Goal: Transaction & Acquisition: Purchase product/service

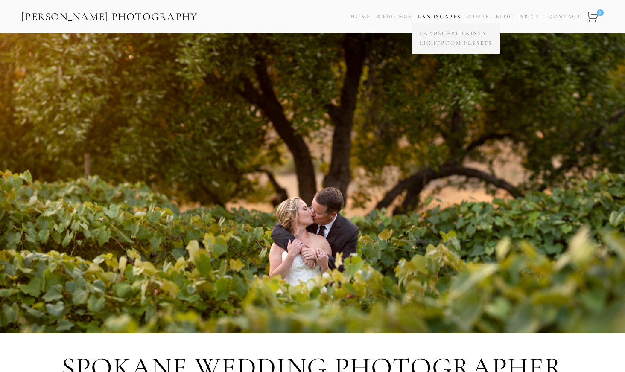
click at [441, 15] on link "Landscapes" at bounding box center [439, 16] width 43 height 7
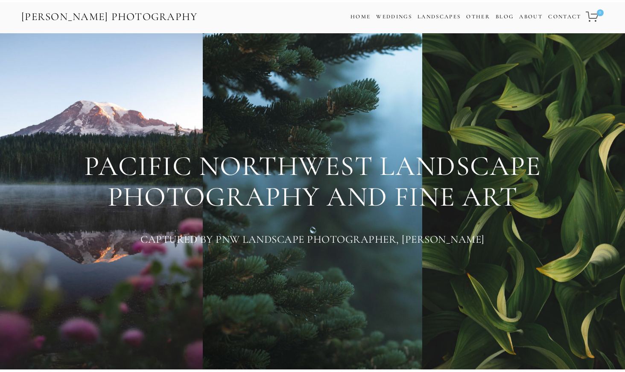
click at [442, 31] on div "[PERSON_NAME] Photography Cart 0 Home Weddings Information & Pricing Wedding Po…" at bounding box center [312, 16] width 625 height 33
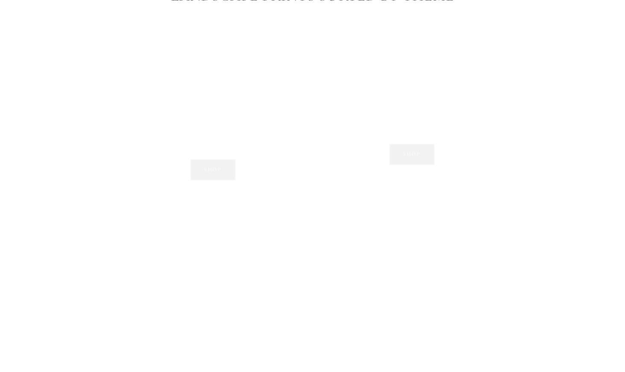
scroll to position [558, 0]
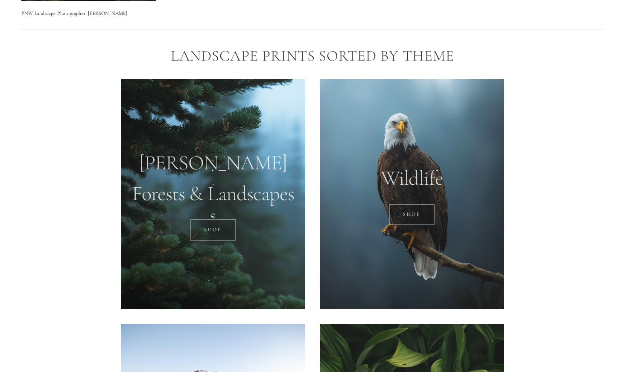
click at [256, 163] on div at bounding box center [213, 194] width 184 height 231
click at [213, 228] on link "SHOP" at bounding box center [213, 229] width 46 height 21
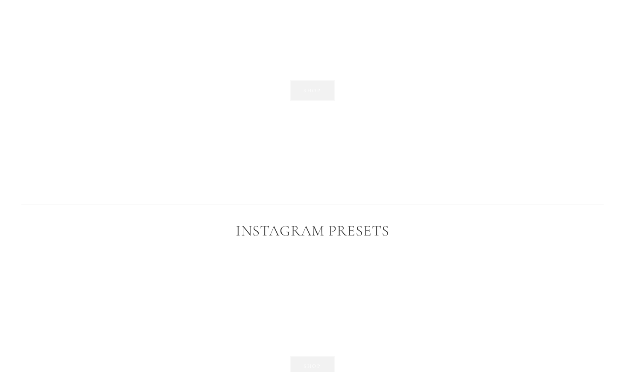
scroll to position [1171, 0]
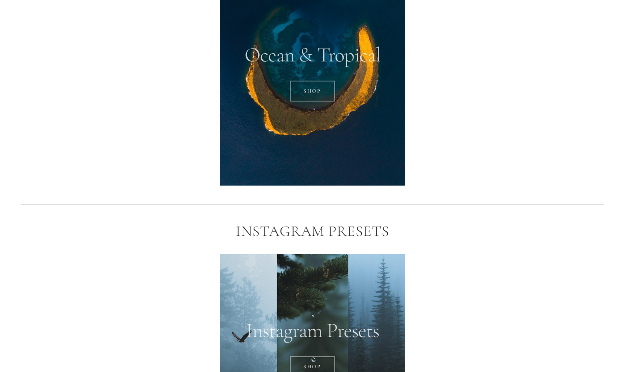
click at [310, 64] on div at bounding box center [312, 71] width 184 height 231
click at [311, 61] on div at bounding box center [312, 71] width 184 height 231
click at [314, 88] on link "SHOP" at bounding box center [313, 91] width 46 height 21
